Goal: Information Seeking & Learning: Find specific fact

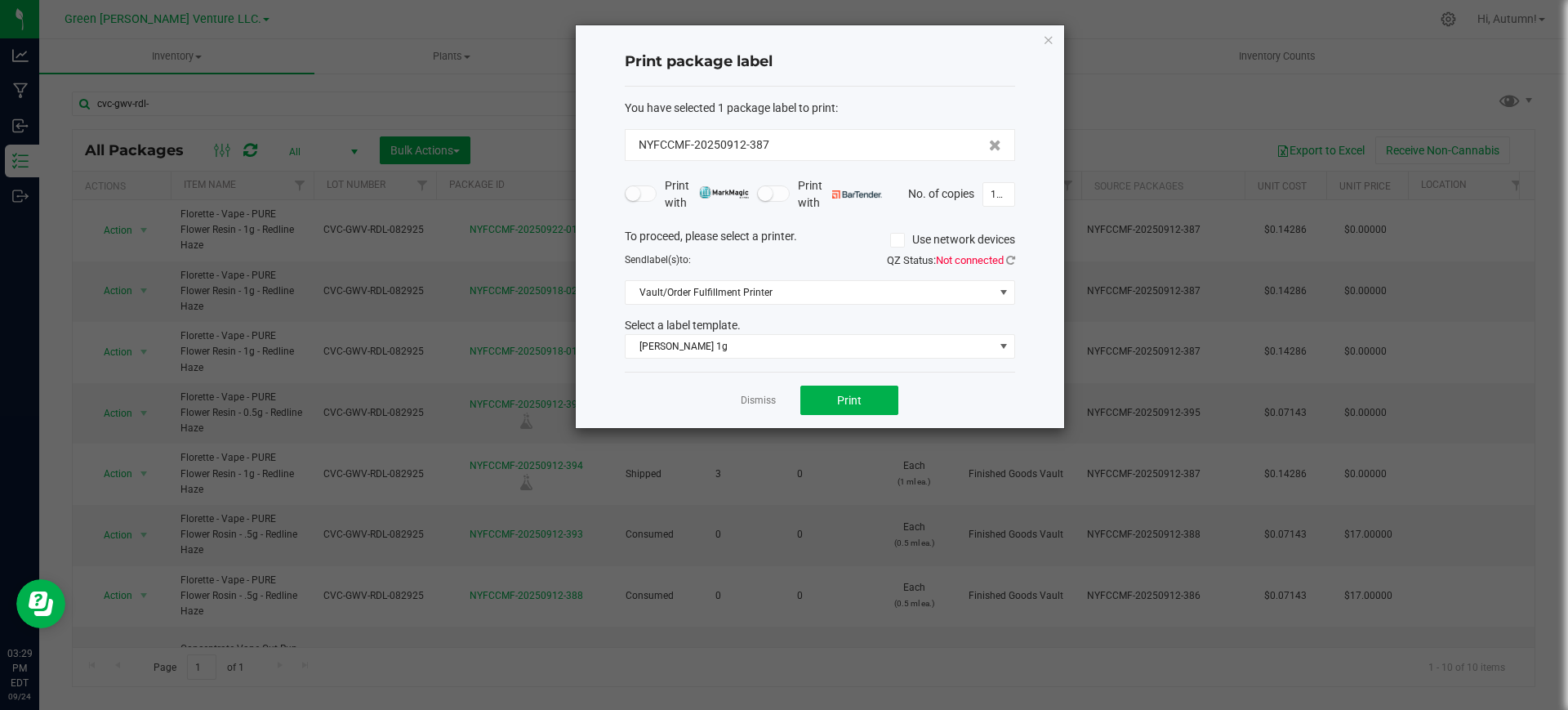
scroll to position [162, 0]
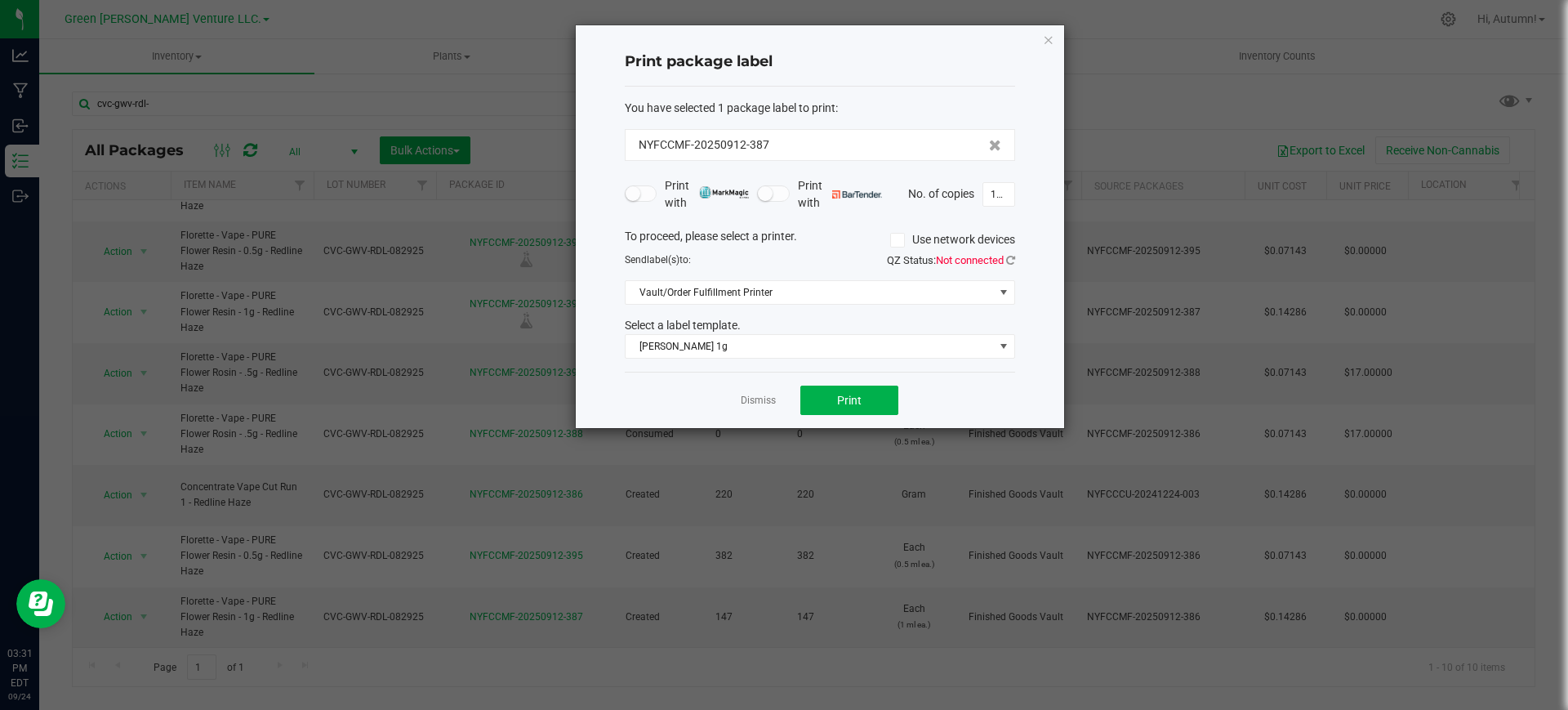
click at [1044, 41] on icon "button" at bounding box center [1049, 39] width 12 height 20
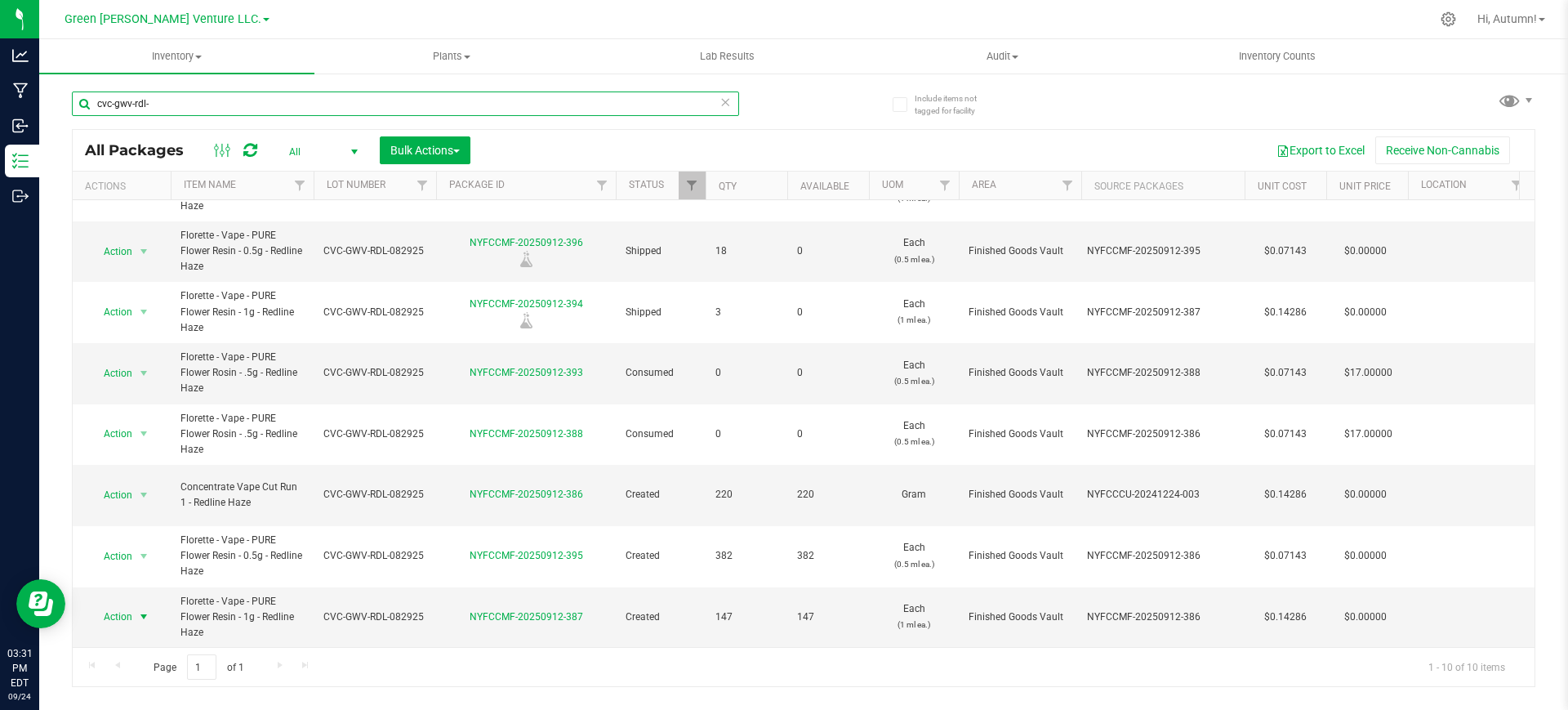
click at [163, 110] on input "cvc-gwv-rdl-" at bounding box center [405, 103] width 668 height 24
click at [163, 109] on input "cvc-gwv-rdl-" at bounding box center [405, 103] width 668 height 24
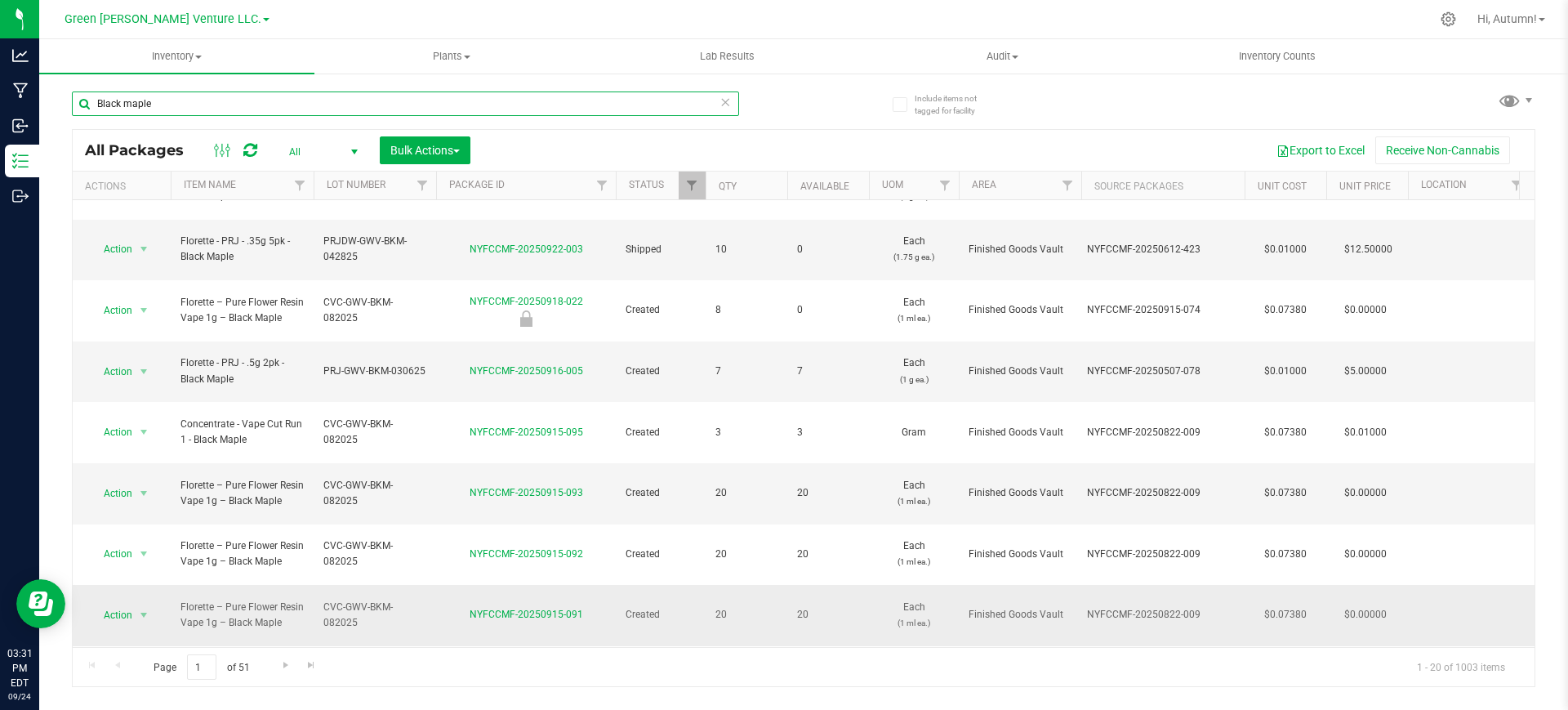
scroll to position [45, 0]
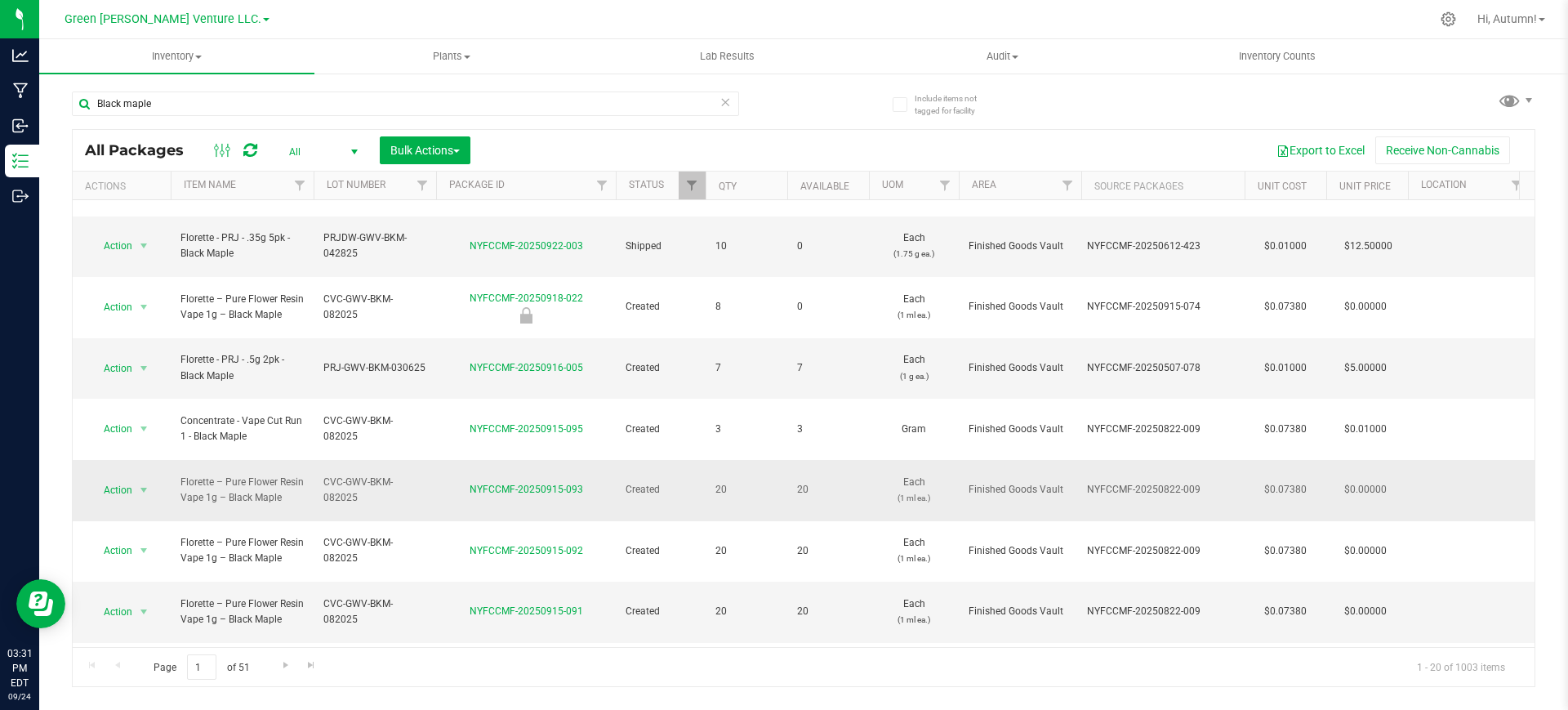
click at [359, 475] on span "CVC-GWV-BKM-082025" at bounding box center [375, 490] width 103 height 31
click at [359, 477] on input "CVC-GWV-BKM-082025" at bounding box center [370, 490] width 117 height 25
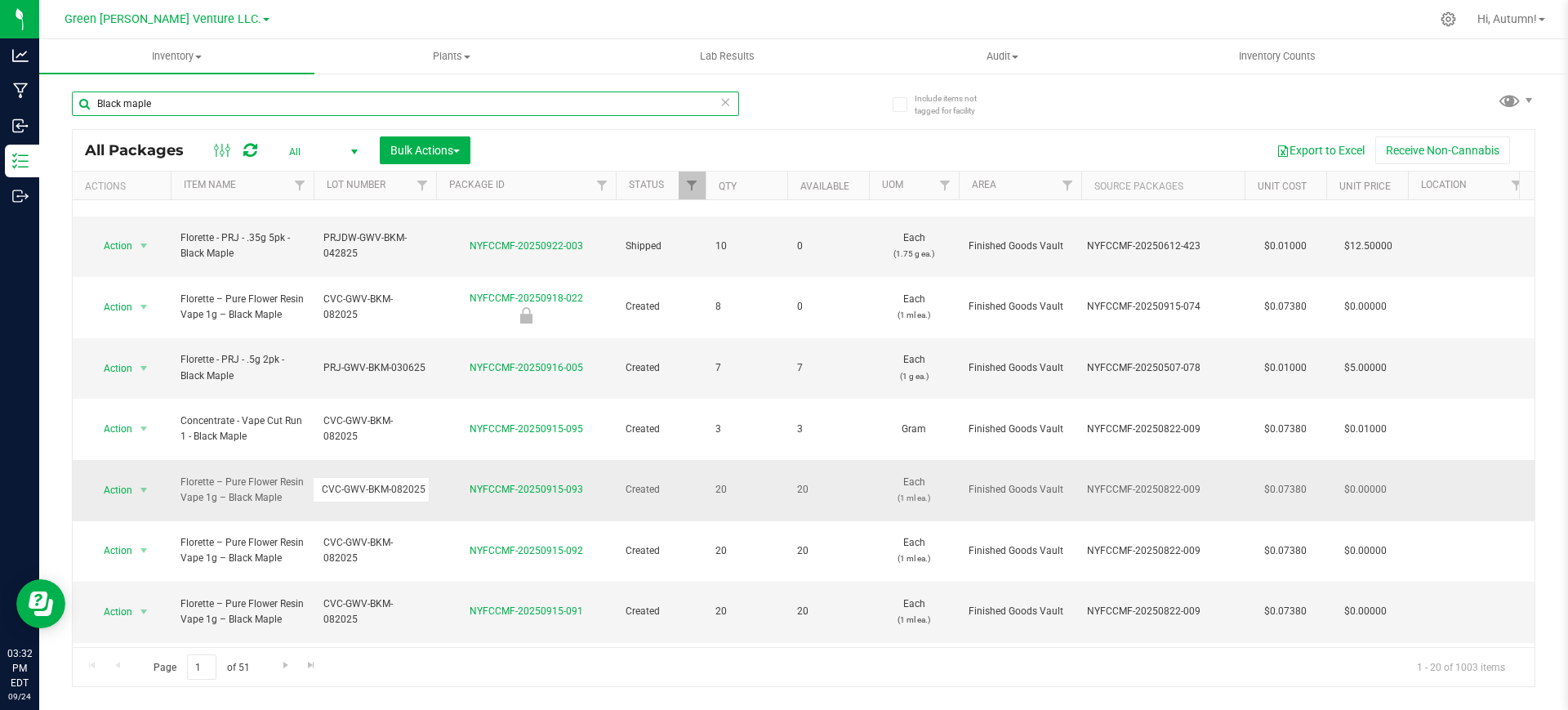
click at [683, 103] on input "Black maple" at bounding box center [405, 103] width 668 height 24
type input "Citron"
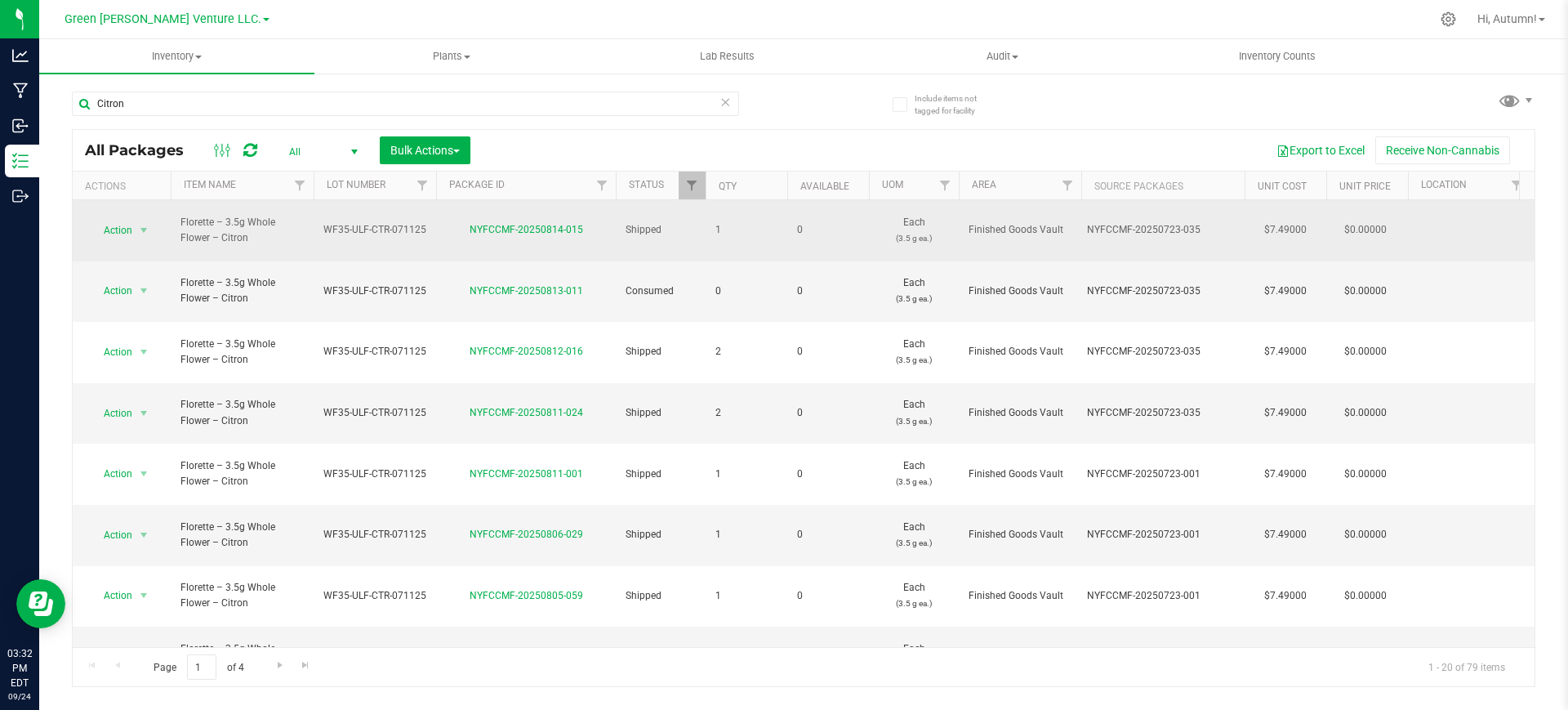
click at [370, 222] on span "WF35-ULF-CTR-071125" at bounding box center [375, 229] width 103 height 15
click at [371, 220] on input "WF35-ULF-CTR-071125" at bounding box center [370, 230] width 117 height 25
